Goal: Information Seeking & Learning: Learn about a topic

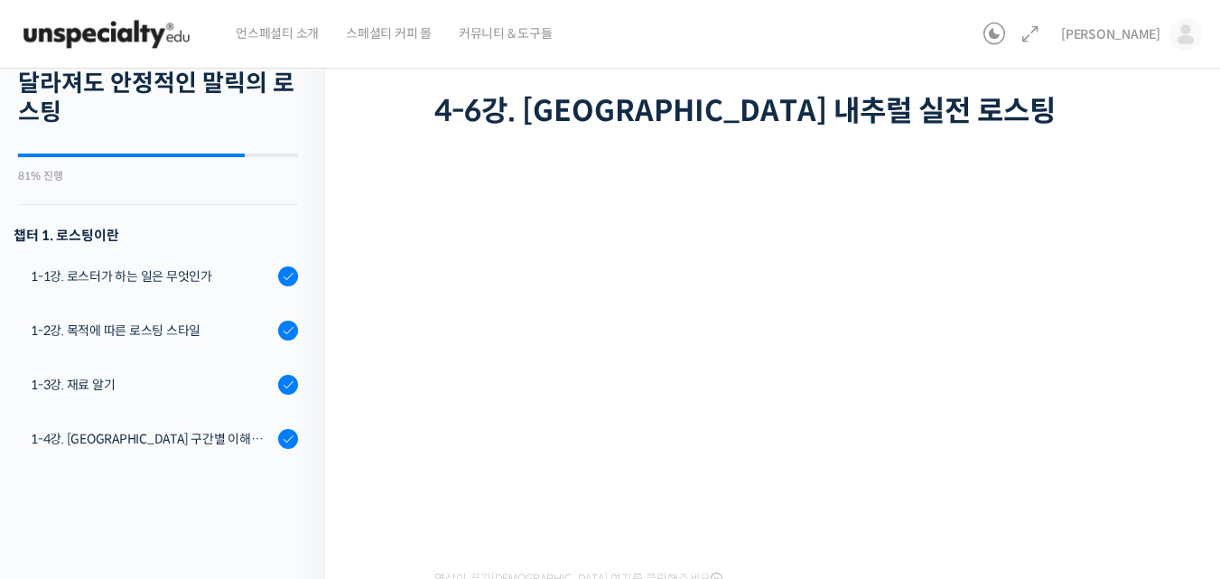
scroll to position [1279, 0]
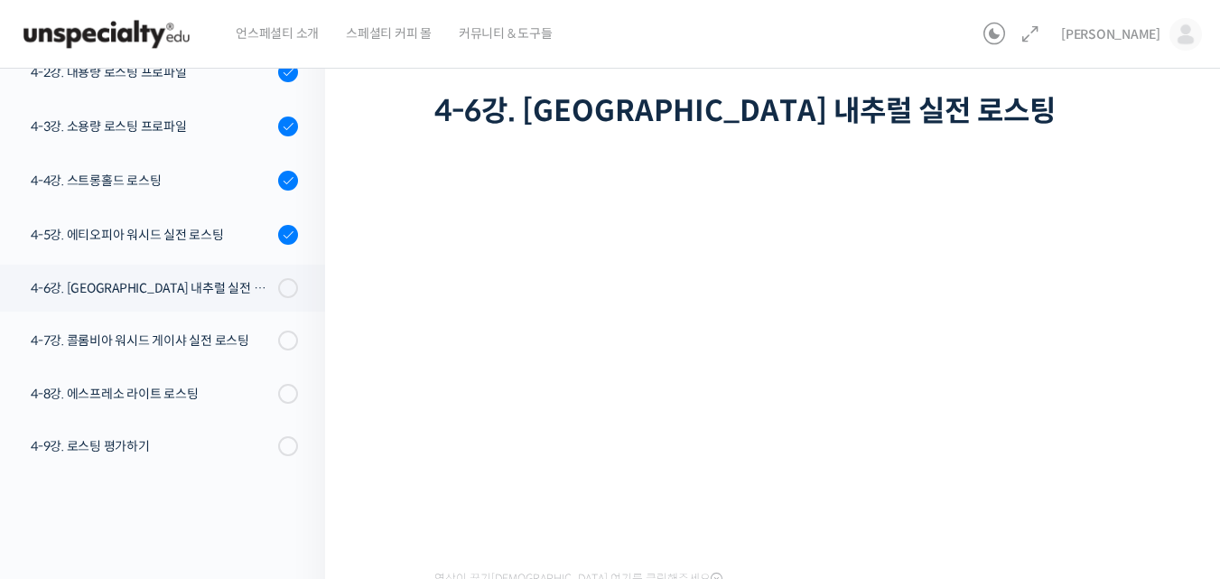
click at [1166, 483] on div "BBSP로 완성하는 라이트 로스팅 재연성: 배치 사이즈가 달라져도 안정적인 말릭의 로스팅 4-6강. [GEOGRAPHIC_DATA] 내추럴 실…" at bounding box center [777, 362] width 904 height 832
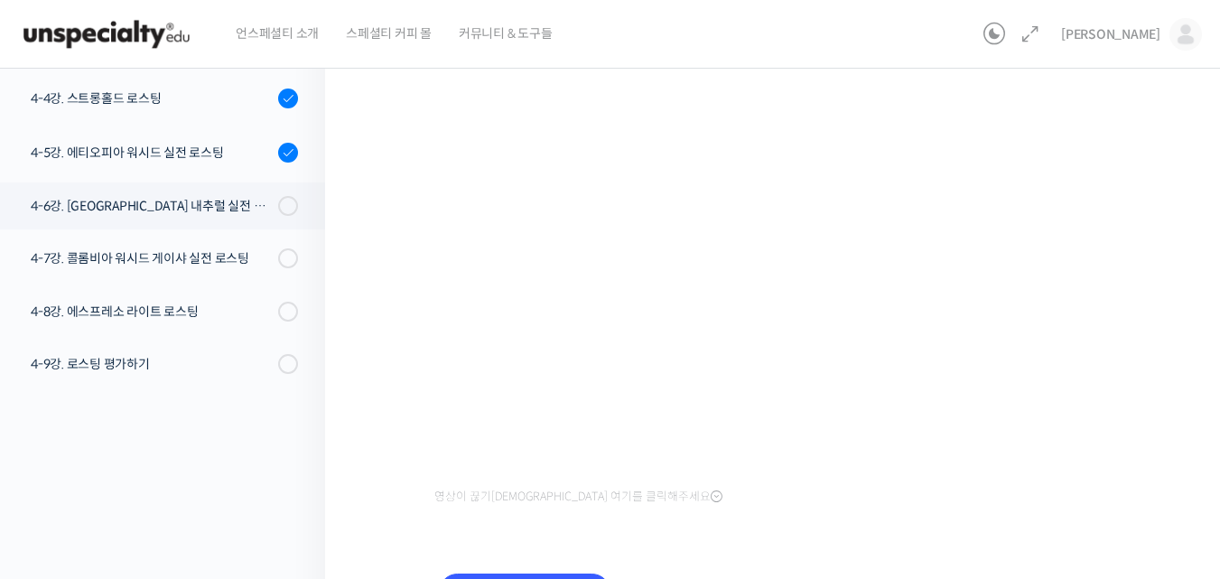
scroll to position [181, 0]
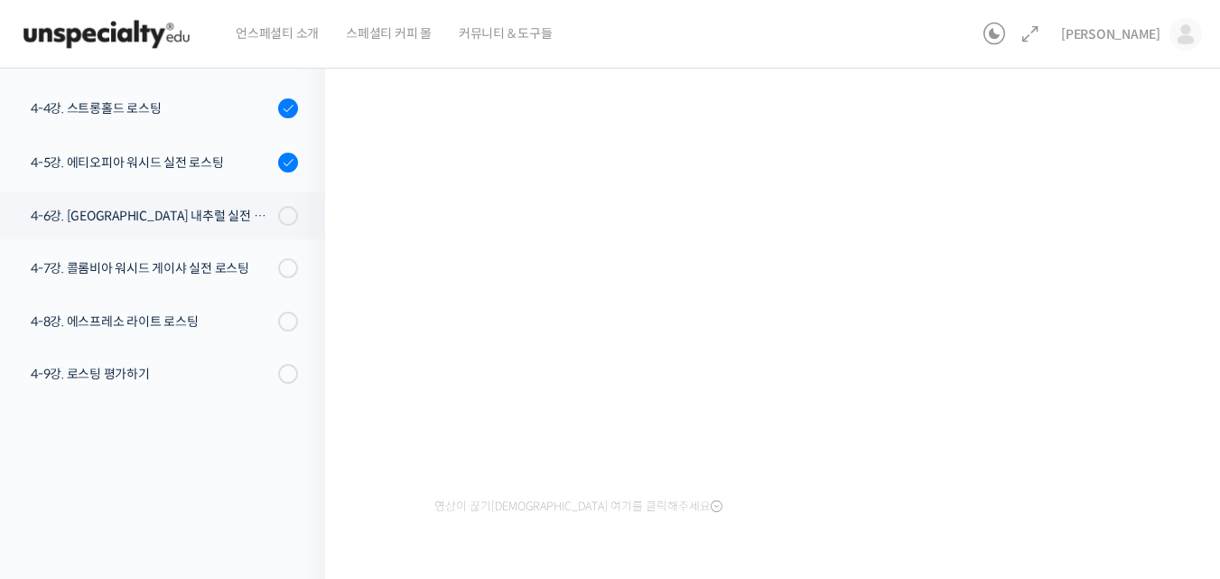
click at [358, 359] on div "BBSP로 완성하는 라이트 로스팅 재연성: 배치 사이즈가 달라져도 안정적인 말릭의 로스팅 4-6강. [GEOGRAPHIC_DATA] 내추럴 실…" at bounding box center [777, 290] width 904 height 832
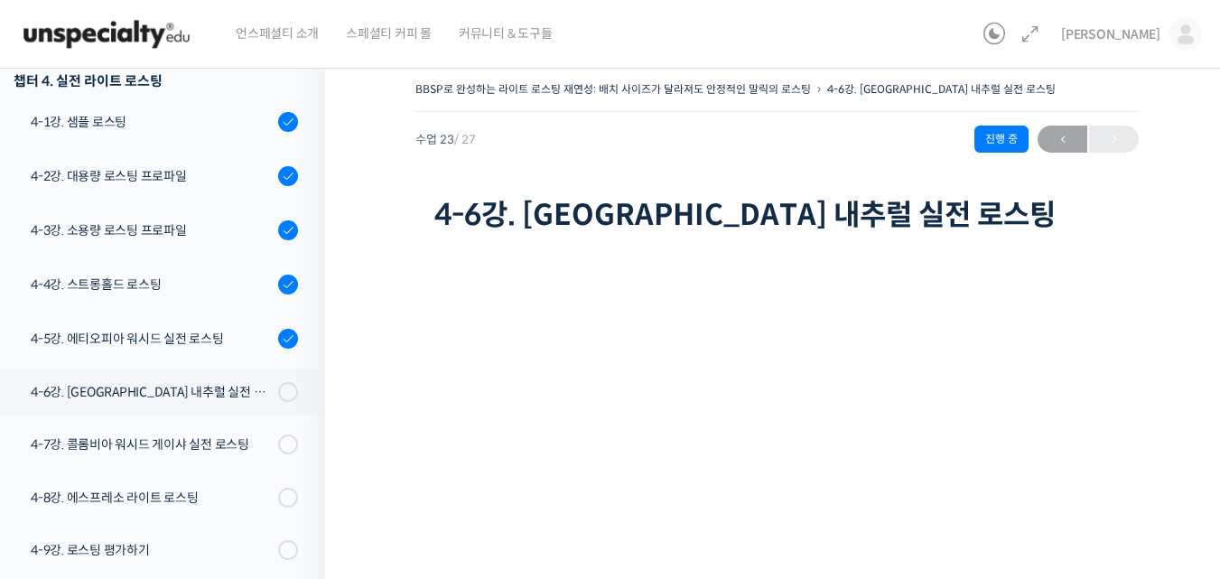
scroll to position [0, 0]
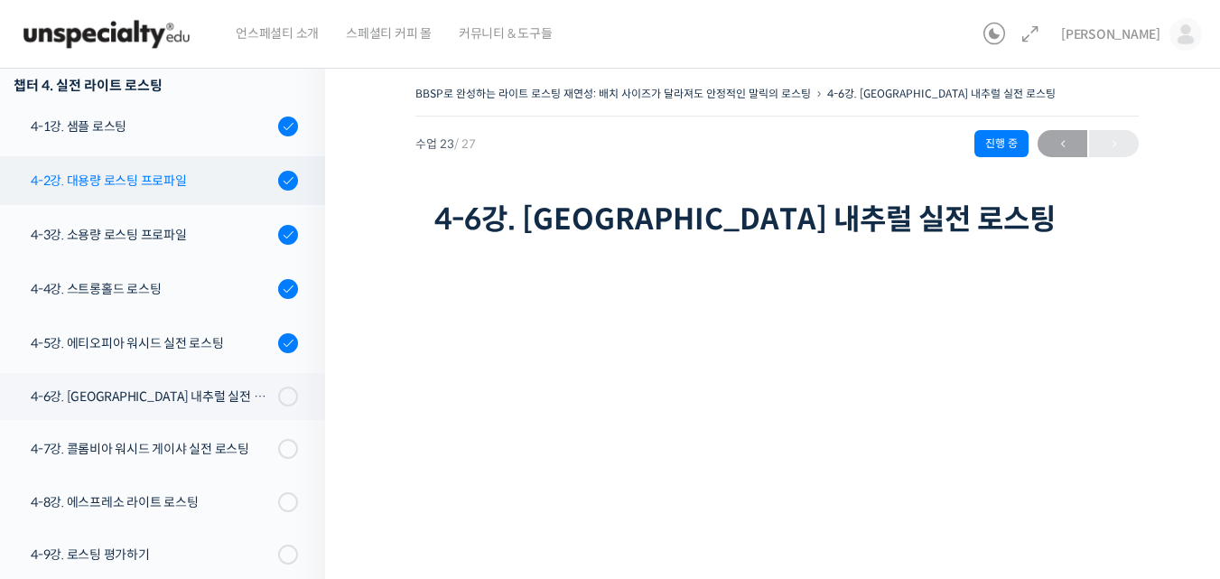
click at [140, 186] on div "4-2강. 대용량 로스팅 프로파일" at bounding box center [152, 181] width 242 height 20
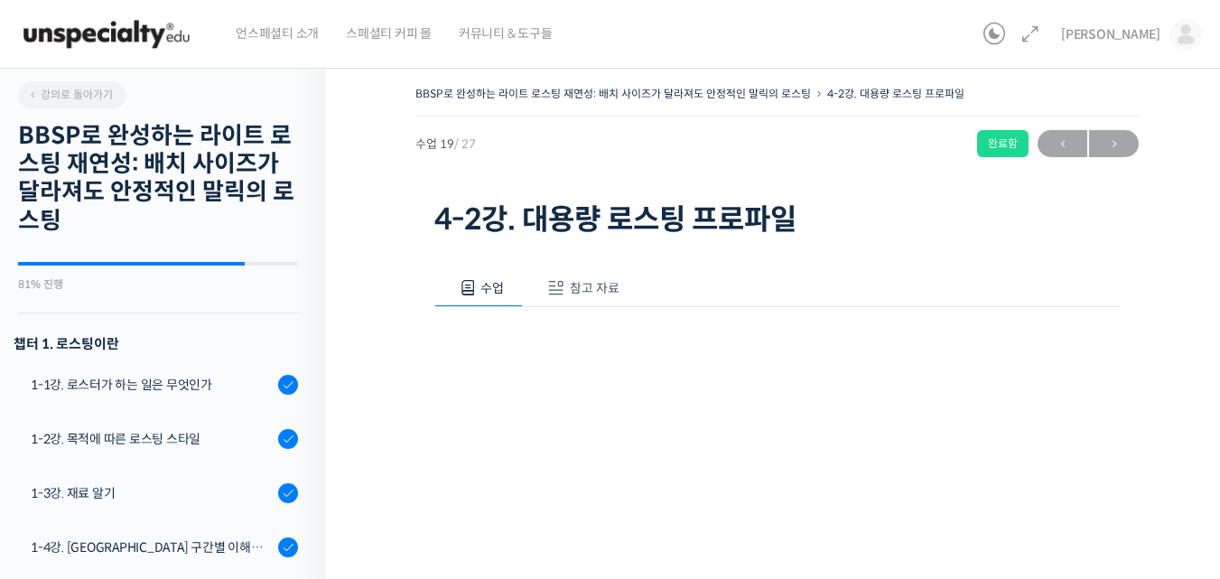
click at [1113, 417] on iframe at bounding box center [777, 538] width 686 height 386
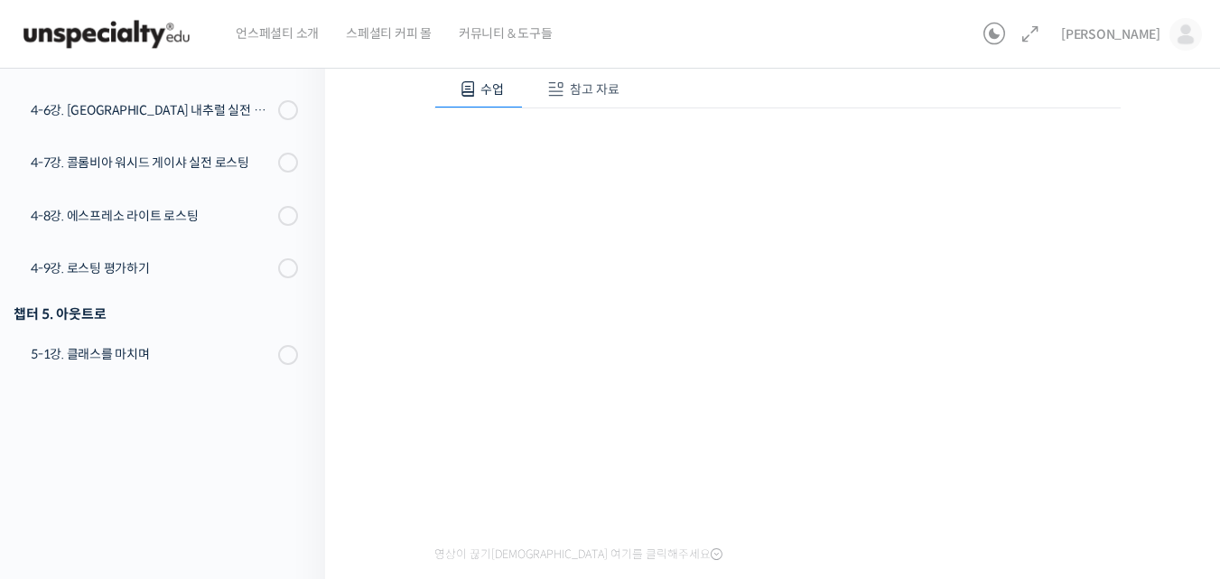
scroll to position [1279, 0]
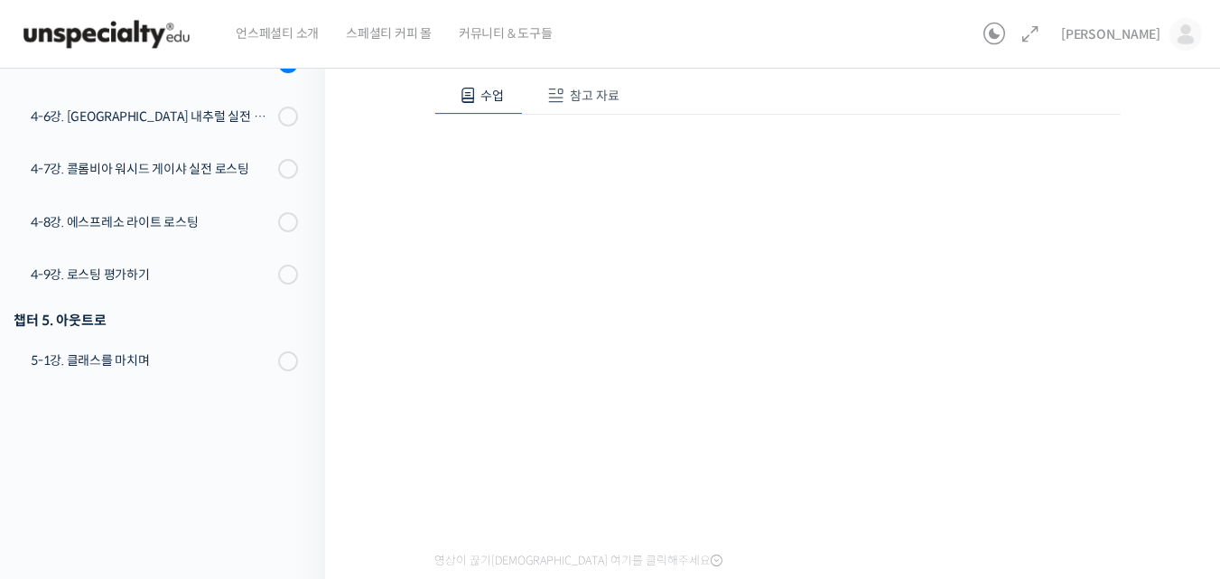
click at [1170, 426] on div "BBSP로 완성하는 라이트 로스팅 재연성: 배치 사이즈가 달라져도 안정적인 말릭의 로스팅 4-2강. 대용량 로스팅 프로파일 완료함 수업 19 …" at bounding box center [777, 278] width 904 height 832
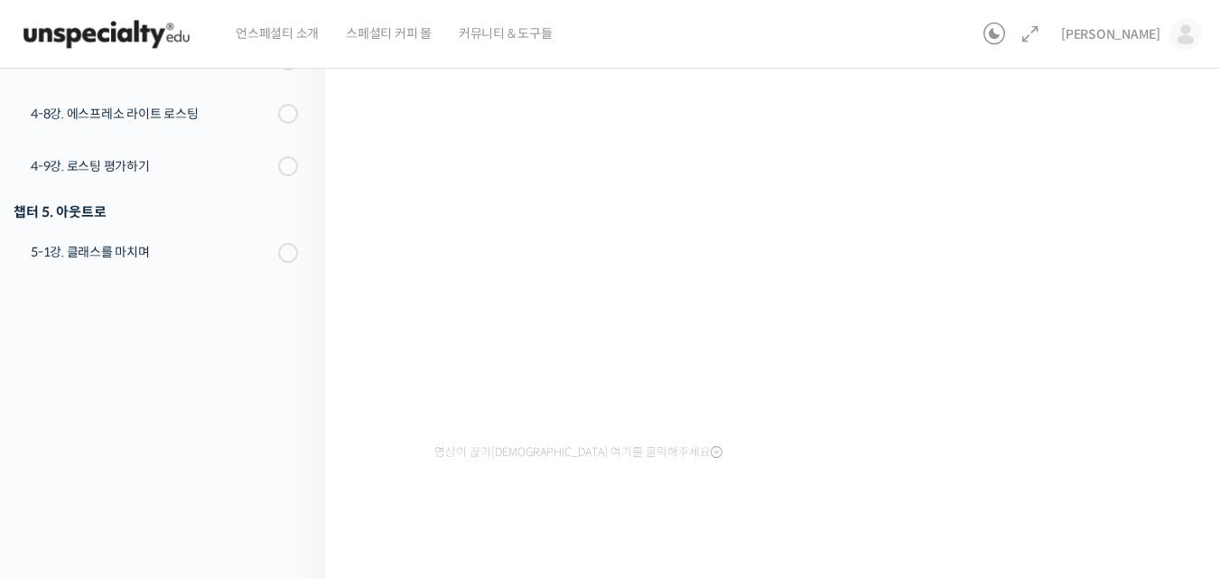
scroll to position [1279, 0]
